Goal: Task Accomplishment & Management: Manage account settings

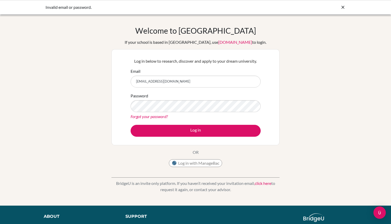
click at [264, 149] on div "Welcome to BridgeU If your school is based in China, use app.bridge-u.com.cn to…" at bounding box center [196, 98] width 168 height 144
click at [158, 115] on link "Forgot your password?" at bounding box center [149, 116] width 37 height 5
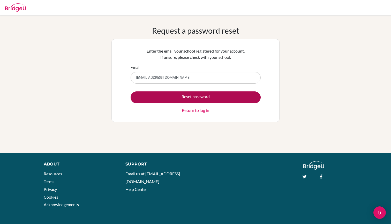
click at [190, 94] on button "Reset password" at bounding box center [196, 97] width 130 height 12
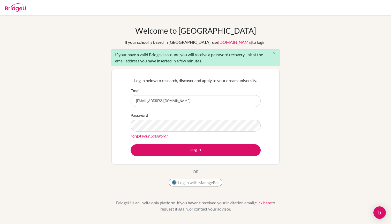
type input "[EMAIL_ADDRESS][DOMAIN_NAME]"
click at [322, 112] on div "Welcome to BridgeU If your school is based in China, use app.bridge-u.com.cn to…" at bounding box center [195, 120] width 391 height 189
click at [292, 122] on div "Welcome to BridgeU If your school is based in China, use app.bridge-u.com.cn to…" at bounding box center [195, 120] width 391 height 189
click at [196, 150] on button "Log in" at bounding box center [196, 150] width 130 height 12
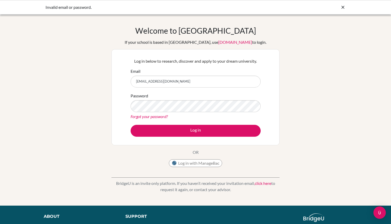
click at [229, 41] on link "[DOMAIN_NAME]" at bounding box center [236, 42] width 34 height 5
click at [196, 130] on button "Log in" at bounding box center [196, 131] width 130 height 12
click at [209, 161] on button "Log in with ManageBac" at bounding box center [195, 163] width 53 height 8
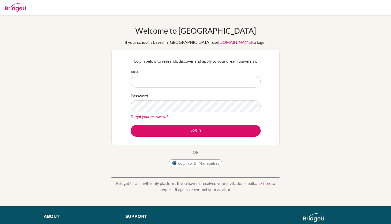
click at [226, 83] on input "Email" at bounding box center [196, 82] width 130 height 12
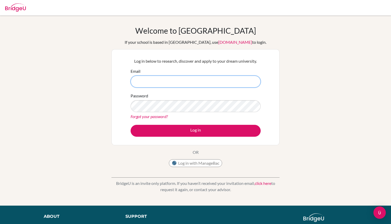
type input "[EMAIL_ADDRESS][DOMAIN_NAME]"
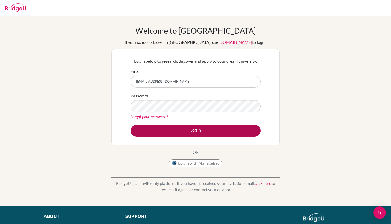
click at [227, 133] on button "Log in" at bounding box center [196, 131] width 130 height 12
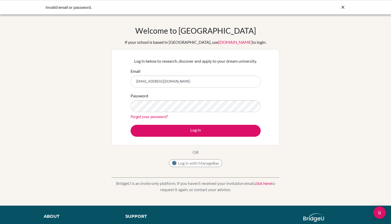
click at [249, 158] on div "Welcome to BridgeU If your school is based in China, use app.bridge-u.com.cn to…" at bounding box center [196, 98] width 168 height 144
click at [146, 117] on link "Forgot your password?" at bounding box center [149, 116] width 37 height 5
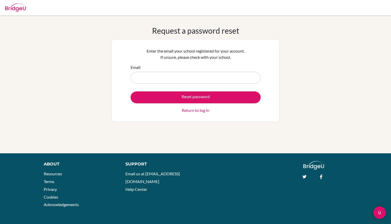
click at [167, 77] on input "Email" at bounding box center [196, 78] width 130 height 12
type input "[EMAIL_ADDRESS][DOMAIN_NAME]"
click at [318, 82] on div "Request a password reset Enter the email your school registered for your accoun…" at bounding box center [195, 84] width 391 height 117
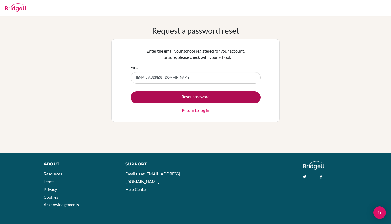
click at [190, 98] on button "Reset password" at bounding box center [196, 97] width 130 height 12
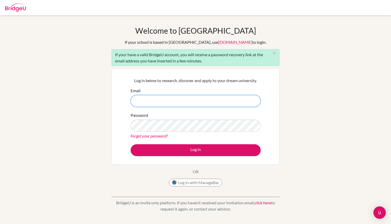
type input "[EMAIL_ADDRESS][DOMAIN_NAME]"
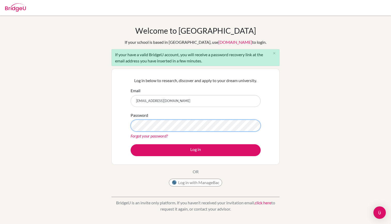
click at [196, 150] on button "Log in" at bounding box center [196, 150] width 130 height 12
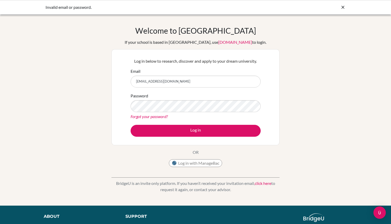
click at [296, 90] on div "Welcome to [GEOGRAPHIC_DATA] If your school is based in [GEOGRAPHIC_DATA], use …" at bounding box center [195, 110] width 391 height 169
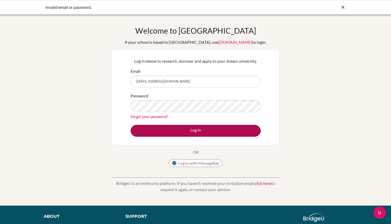
click at [183, 130] on button "Log in" at bounding box center [196, 131] width 130 height 12
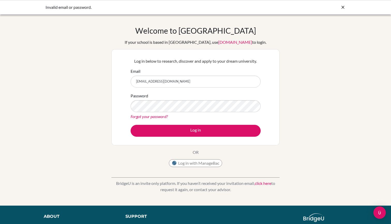
click at [343, 7] on icon at bounding box center [343, 7] width 5 height 5
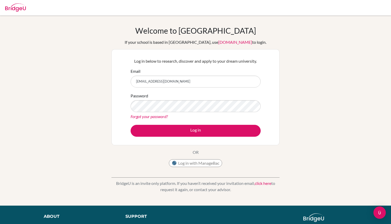
click at [15, 7] on img at bounding box center [15, 7] width 21 height 8
type input "[EMAIL_ADDRESS][DOMAIN_NAME]"
click at [196, 130] on button "Log in" at bounding box center [196, 131] width 130 height 12
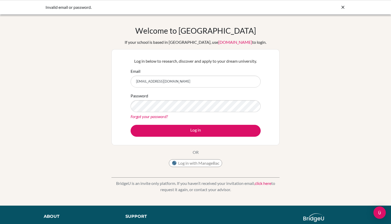
click at [311, 76] on div "Welcome to BridgeU If your school is based in China, use app.bridge-u.com.cn to…" at bounding box center [195, 110] width 391 height 169
click at [345, 7] on icon at bounding box center [343, 7] width 5 height 5
click at [232, 78] on input "[EMAIL_ADDRESS][DOMAIN_NAME]" at bounding box center [196, 82] width 130 height 12
click at [196, 130] on button "Log in" at bounding box center [196, 131] width 130 height 12
click at [144, 114] on link "Forgot your password?" at bounding box center [149, 116] width 37 height 5
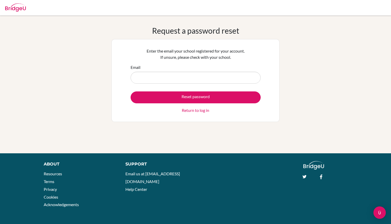
type input "b"
type input "[EMAIL_ADDRESS][DOMAIN_NAME]"
click at [174, 121] on div "Enter the email your school registered for your account. If unsure, please chec…" at bounding box center [196, 80] width 168 height 83
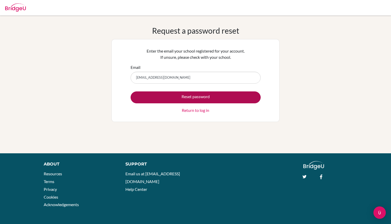
click at [181, 99] on button "Reset password" at bounding box center [196, 97] width 130 height 12
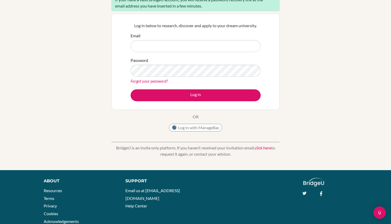
scroll to position [55, 0]
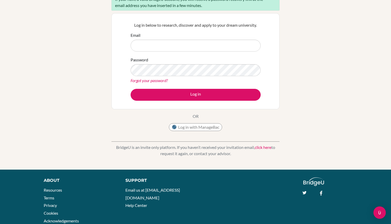
click at [265, 147] on link "click here" at bounding box center [263, 147] width 17 height 5
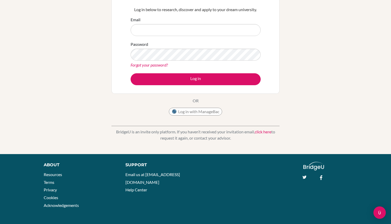
scroll to position [71, 0]
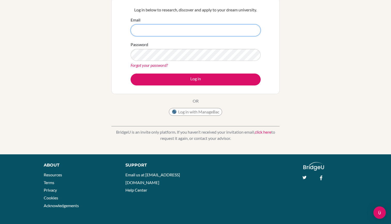
click at [204, 29] on input "Email" at bounding box center [196, 30] width 130 height 12
type input "[EMAIL_ADDRESS][DOMAIN_NAME]"
click at [196, 79] on button "Log in" at bounding box center [196, 80] width 130 height 12
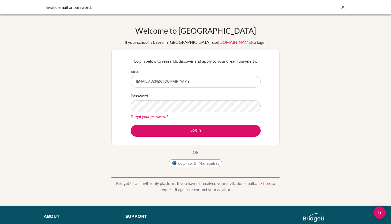
click at [338, 114] on div "Welcome to [GEOGRAPHIC_DATA] If your school is based in [GEOGRAPHIC_DATA], use …" at bounding box center [195, 110] width 391 height 169
click at [148, 117] on link "Forgot your password?" at bounding box center [149, 116] width 37 height 5
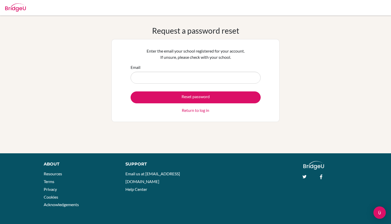
click at [261, 123] on div "Request a password reset Enter the email your school registered for your accoun…" at bounding box center [196, 84] width 168 height 117
click at [171, 73] on input "Email" at bounding box center [196, 78] width 130 height 12
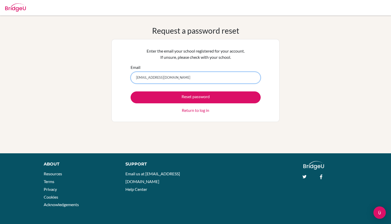
type input "blessingvodzi@ais.edu.gh"
click at [196, 97] on button "Reset password" at bounding box center [196, 97] width 130 height 12
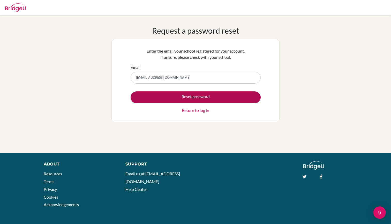
click at [207, 97] on button "Reset password" at bounding box center [196, 97] width 130 height 12
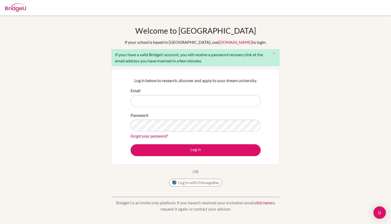
click at [269, 123] on div "Log in below to research, discover and apply to your dream university. Email Pa…" at bounding box center [196, 117] width 168 height 96
click at [196, 100] on input "Email" at bounding box center [196, 101] width 130 height 12
click at [228, 102] on input "Email" at bounding box center [196, 101] width 130 height 12
click at [210, 98] on input "Email" at bounding box center [196, 101] width 130 height 12
type input "b"
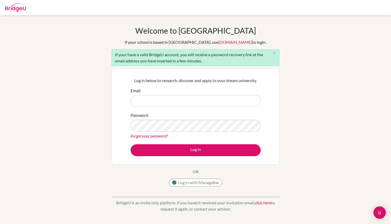
click at [154, 137] on link "Forgot your password?" at bounding box center [149, 135] width 37 height 5
